Goal: Information Seeking & Learning: Learn about a topic

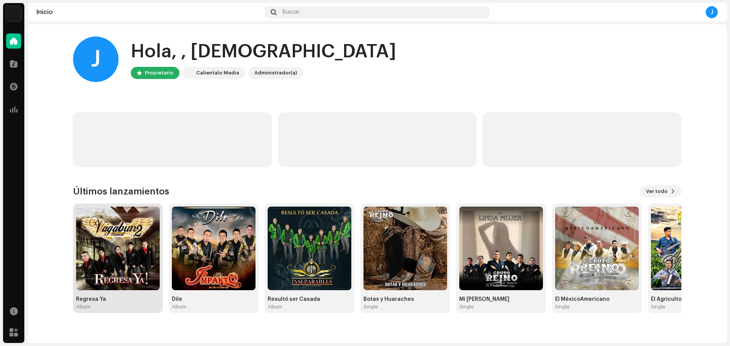
click at [111, 238] on img at bounding box center [118, 249] width 84 height 84
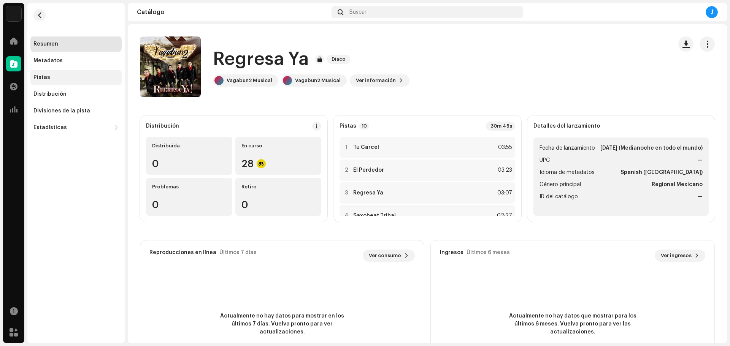
click at [58, 76] on div "Pistas" at bounding box center [75, 77] width 85 height 6
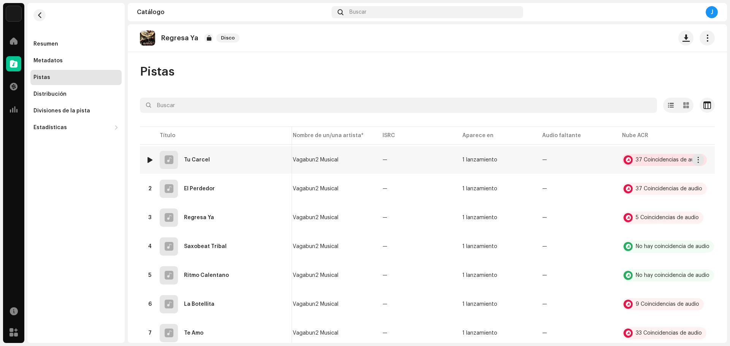
click at [657, 156] on div "37 Coincidencias de audio" at bounding box center [664, 160] width 85 height 12
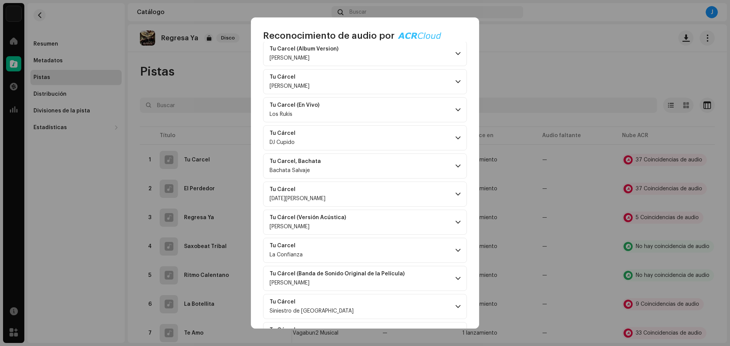
scroll to position [380, 0]
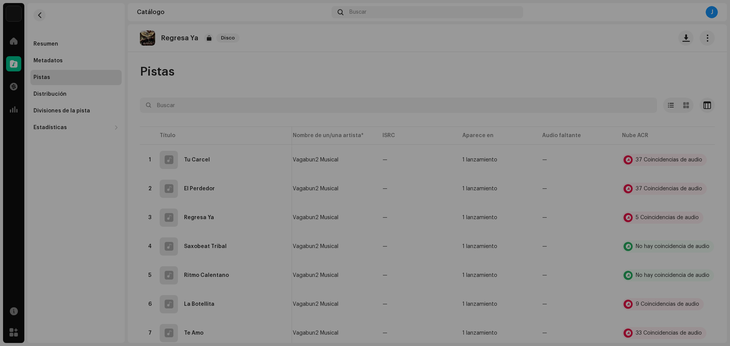
click at [697, 70] on div "Reconocimiento de audio por Canción versionada 37 Todos los resultados requiere…" at bounding box center [365, 173] width 730 height 346
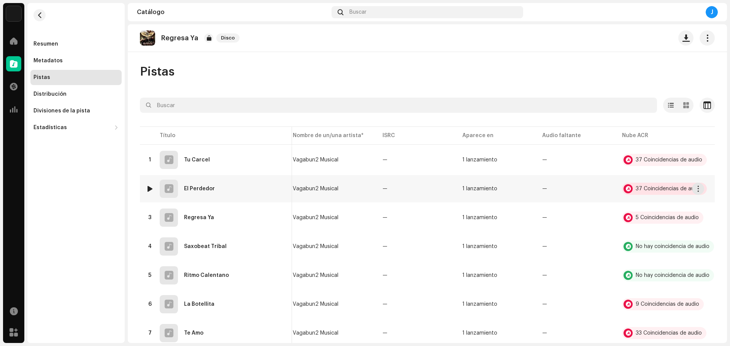
click at [666, 190] on div "37 Coincidencias de audio" at bounding box center [669, 188] width 67 height 5
click at [582, 36] on div "Reconocimiento de audio por Canción versionada 37 Todos los resultados requiere…" at bounding box center [365, 173] width 730 height 346
click at [651, 216] on div "5 Coincidencias de audio" at bounding box center [667, 217] width 63 height 5
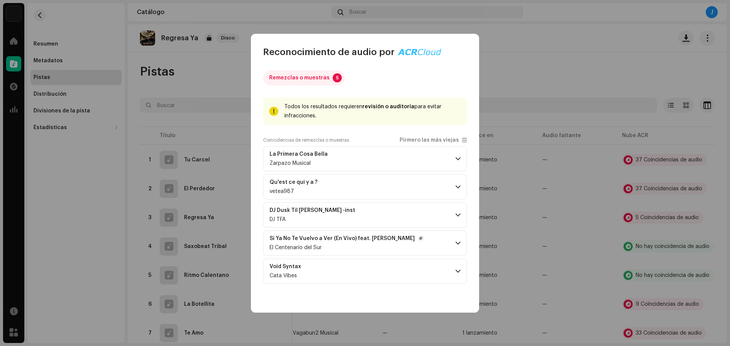
click at [461, 234] on p-accordion-header "Si Ya No Te Vuelvo a Ver (En Vivo) feat. [PERSON_NAME] El Centenario del Sur" at bounding box center [365, 243] width 204 height 25
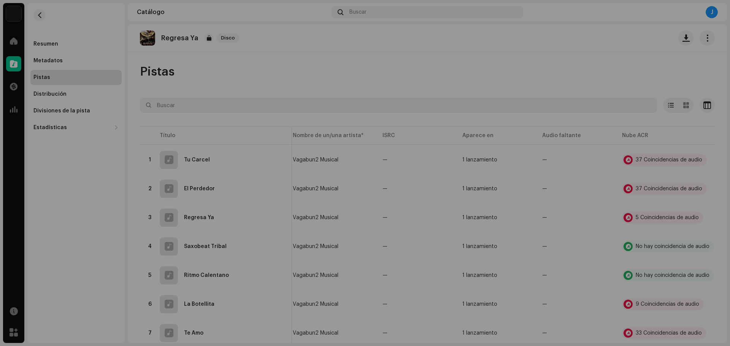
click at [559, 55] on div "Reconocimiento de audio por Remezclas o muestras 5 Todos los resultados requier…" at bounding box center [365, 173] width 730 height 346
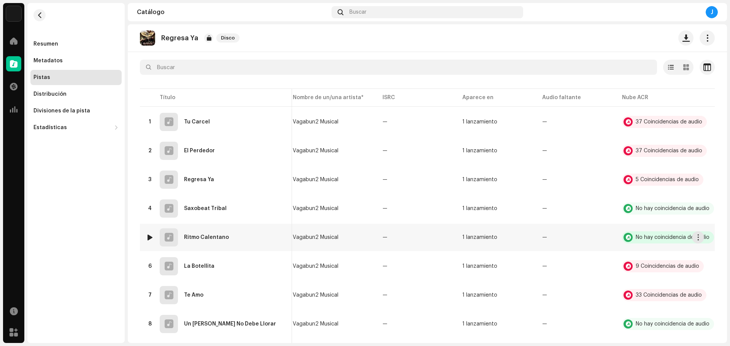
scroll to position [76, 0]
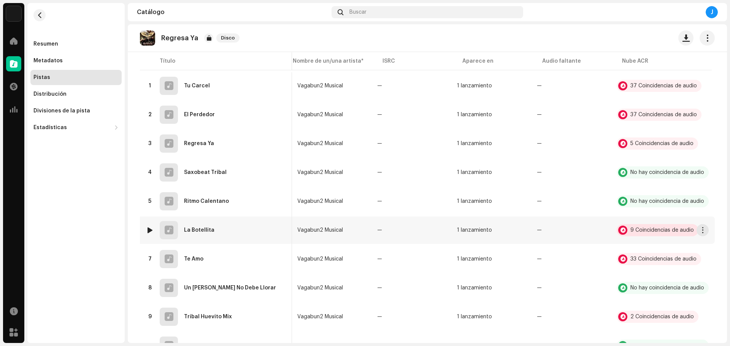
click at [650, 234] on div "9 Coincidencias de audio" at bounding box center [658, 230] width 82 height 12
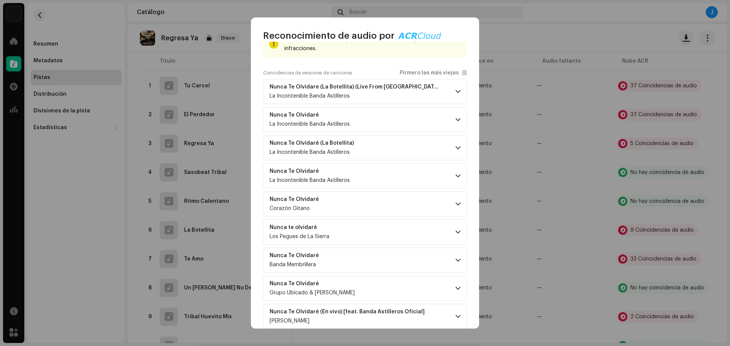
scroll to position [63, 0]
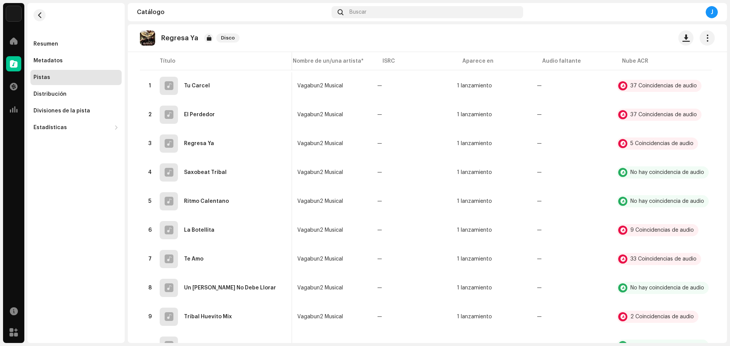
click at [532, 29] on div "Reconocimiento de audio por Canción versionada 9 Todos los resultados requieren…" at bounding box center [365, 173] width 730 height 346
click at [654, 143] on div "5 Coincidencias de audio" at bounding box center [661, 143] width 63 height 5
drag, startPoint x: 512, startPoint y: 45, endPoint x: 581, endPoint y: 113, distance: 96.5
click at [512, 44] on div "Reconocimiento de audio por Remezclas o muestras 5 Todos los resultados requier…" at bounding box center [365, 173] width 730 height 346
click at [648, 256] on div "33 Coincidencias de audio" at bounding box center [659, 259] width 84 height 12
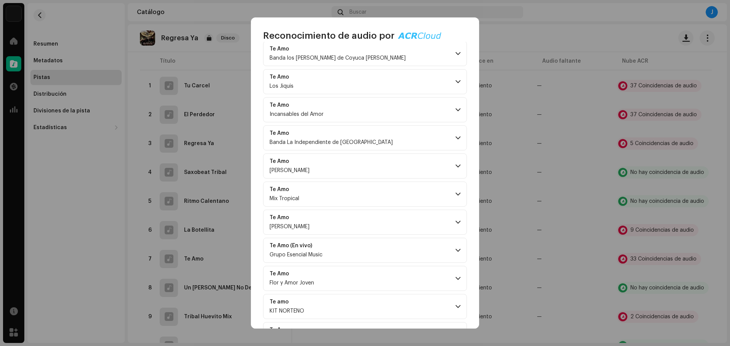
scroll to position [380, 0]
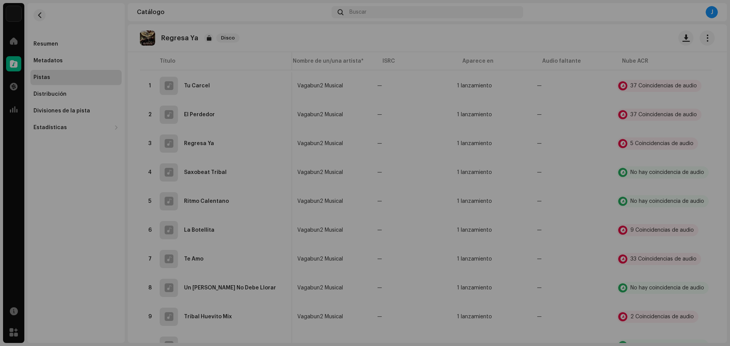
click at [547, 38] on div "Reconocimiento de audio por Canción versionada 33 Todos los resultados requiere…" at bounding box center [365, 173] width 730 height 346
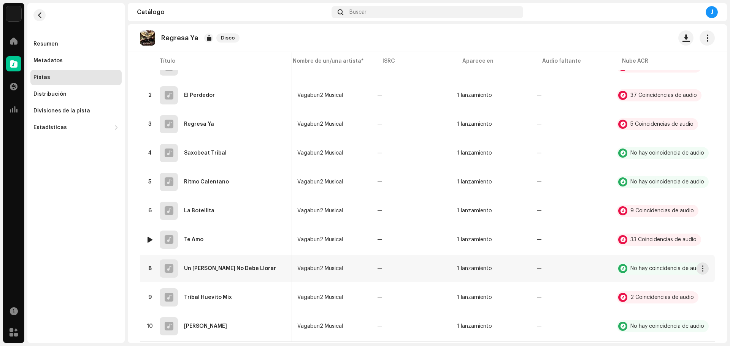
scroll to position [115, 0]
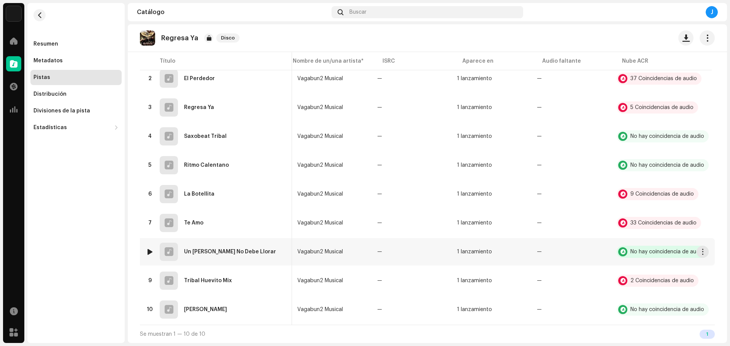
click at [650, 249] on div "No hay coincidencia de audio" at bounding box center [667, 251] width 74 height 5
click at [649, 278] on div "2 Coincidencias de audio" at bounding box center [661, 280] width 63 height 5
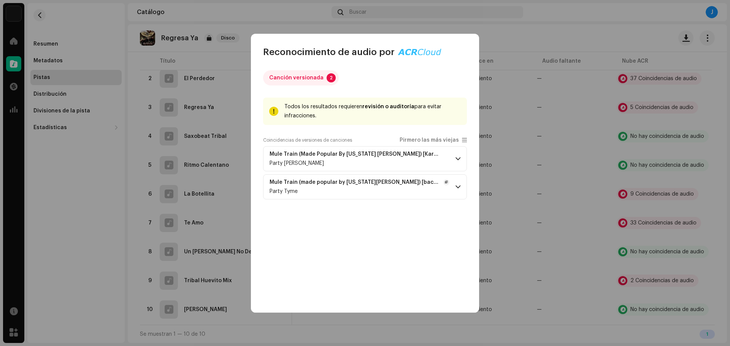
click at [459, 189] on span at bounding box center [457, 187] width 5 height 6
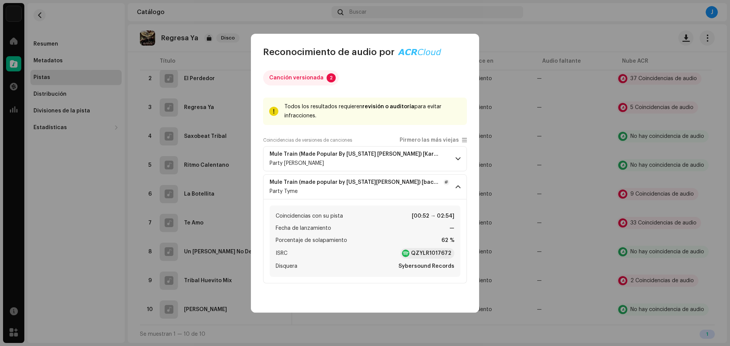
click at [459, 189] on span at bounding box center [457, 187] width 5 height 6
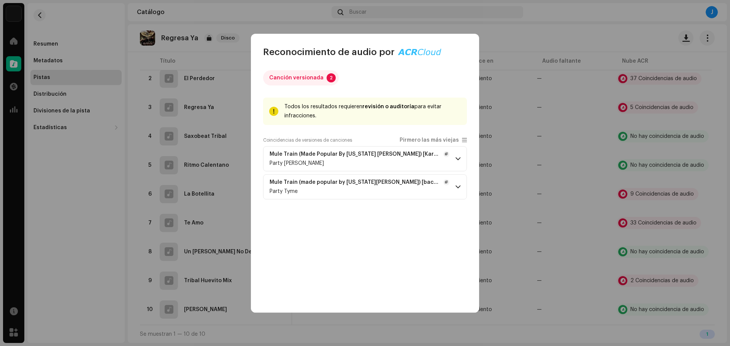
click at [462, 156] on p-accordion-header "Mule Train (Made Popular By [US_STATE] [PERSON_NAME]) [Karaoke Version] Party […" at bounding box center [365, 158] width 204 height 25
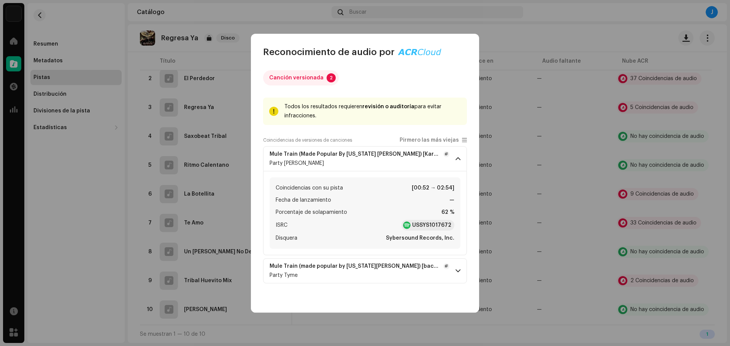
click at [462, 156] on p-accordion-header "Mule Train (Made Popular By [US_STATE] [PERSON_NAME]) [Karaoke Version] Party […" at bounding box center [365, 158] width 204 height 25
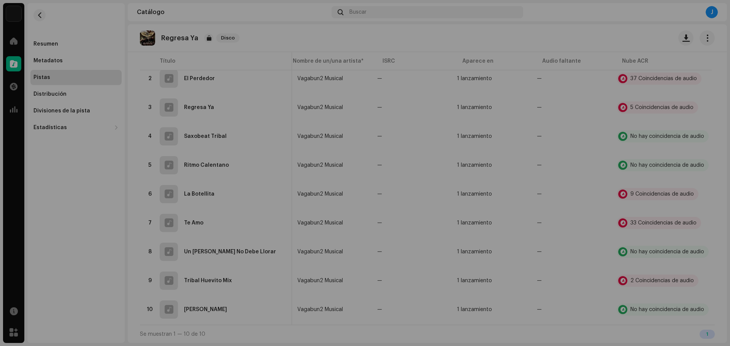
click at [513, 32] on div "Reconocimiento de audio por Canción versionada 2 Todos los resultados requieren…" at bounding box center [365, 173] width 730 height 346
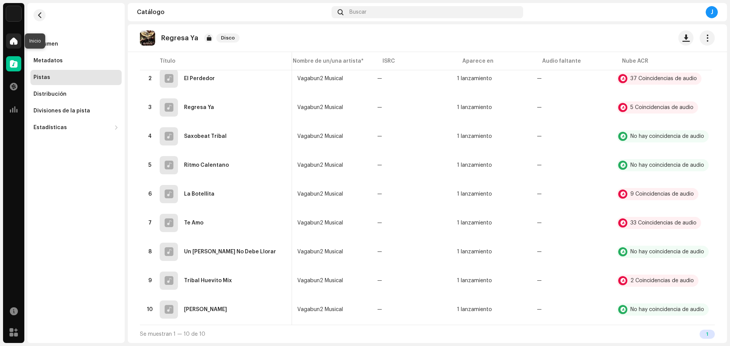
click at [17, 41] on span at bounding box center [14, 41] width 8 height 6
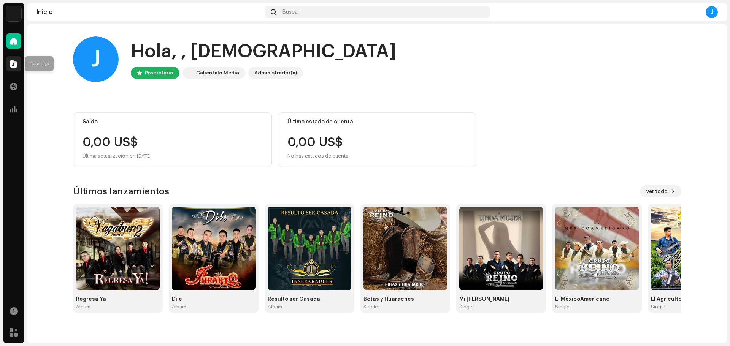
click at [14, 67] on span at bounding box center [14, 64] width 8 height 6
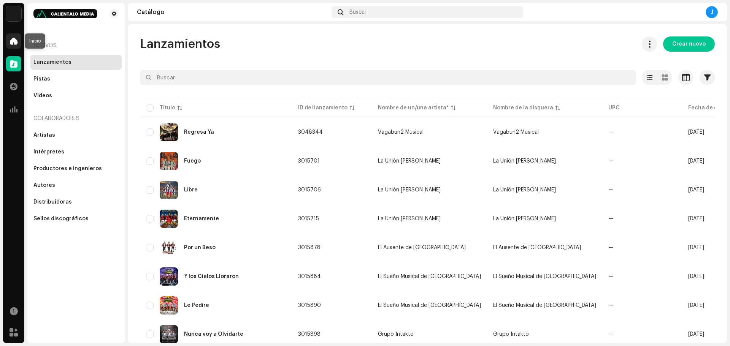
click at [16, 39] on span at bounding box center [14, 41] width 8 height 6
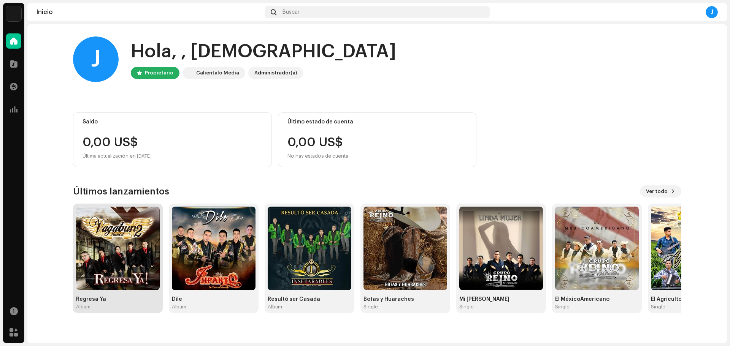
click at [127, 234] on img at bounding box center [118, 249] width 84 height 84
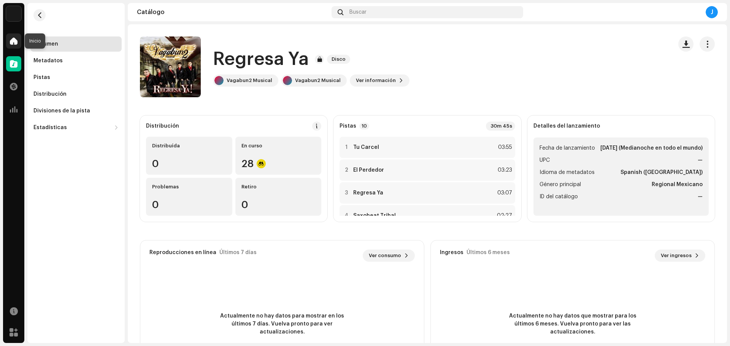
click at [17, 44] on div at bounding box center [13, 40] width 15 height 15
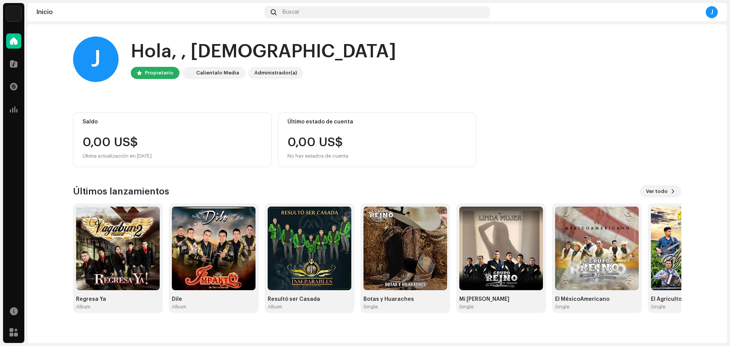
click at [711, 13] on div "J" at bounding box center [711, 12] width 12 height 12
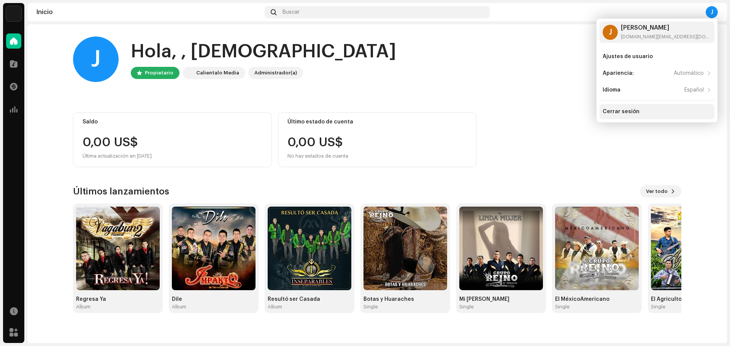
click at [631, 108] on div "Cerrar sesión" at bounding box center [656, 111] width 115 height 15
